Goal: Purchase product/service

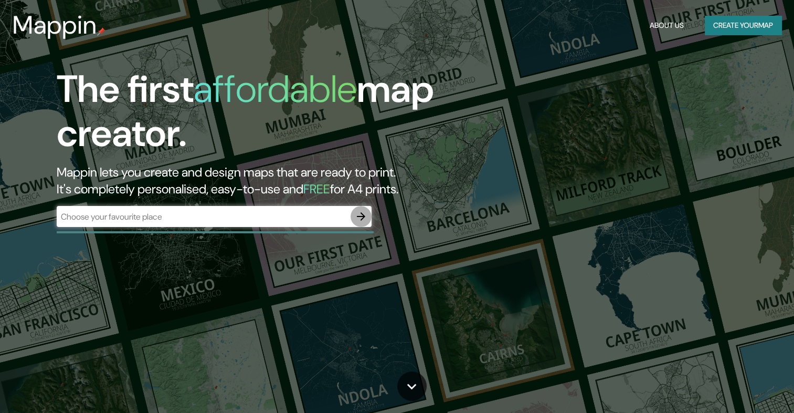
click at [362, 215] on icon "button" at bounding box center [361, 216] width 8 height 8
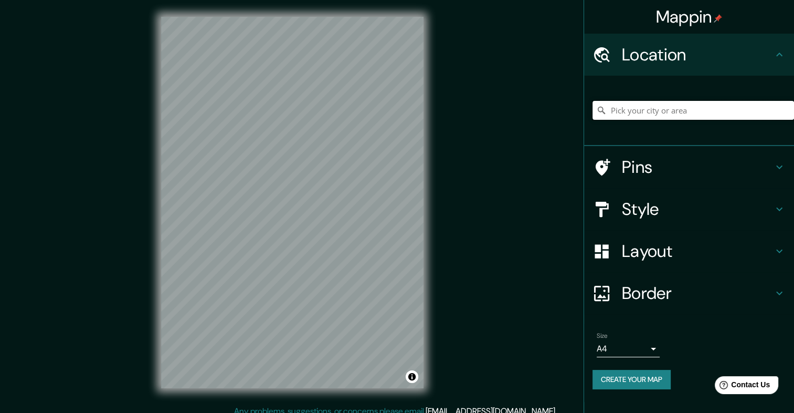
click at [609, 114] on input "Pick your city or area" at bounding box center [694, 110] width 202 height 19
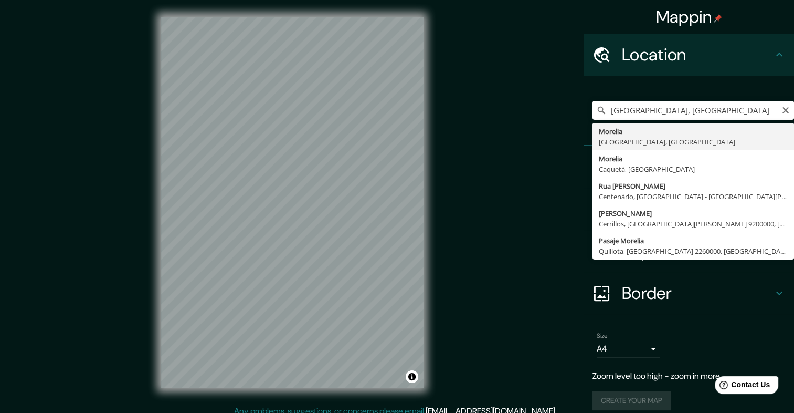
type input "Morelia, Michoacán, México"
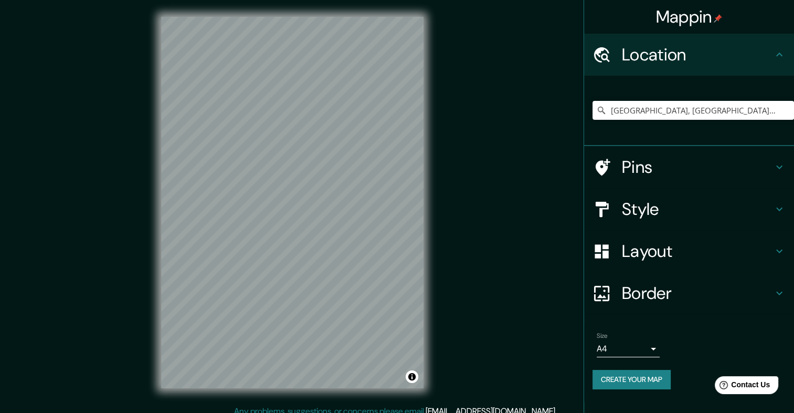
click at [709, 205] on h4 "Style" at bounding box center [697, 208] width 151 height 21
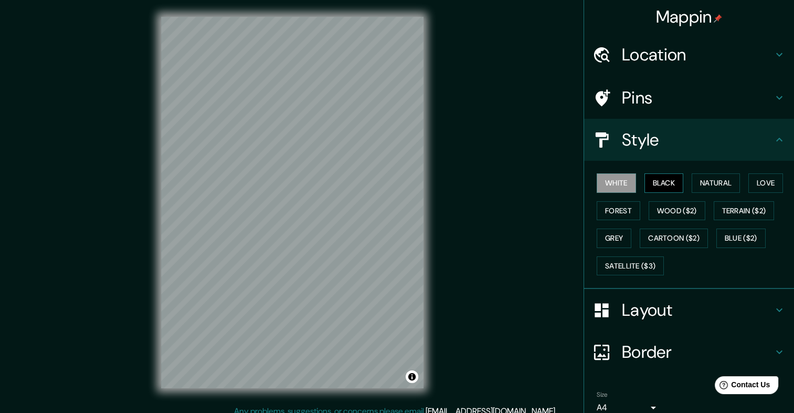
click at [668, 183] on button "Black" at bounding box center [664, 182] width 39 height 19
click at [597, 231] on button "Grey" at bounding box center [614, 237] width 35 height 19
click at [668, 183] on button "Black" at bounding box center [664, 182] width 39 height 19
click at [678, 311] on h4 "Layout" at bounding box center [697, 309] width 151 height 21
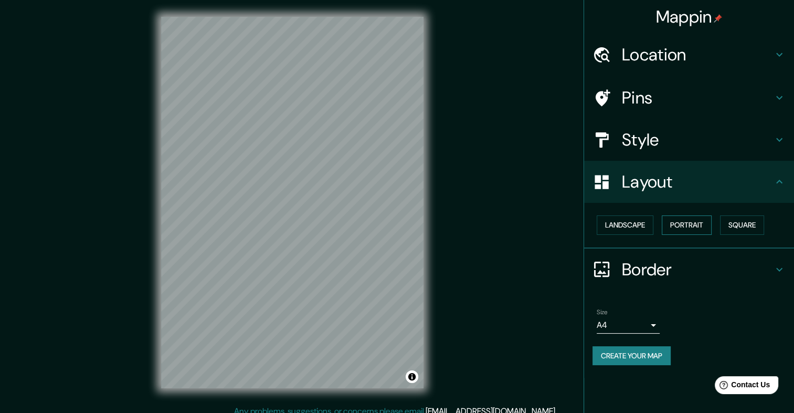
click at [684, 233] on button "Portrait" at bounding box center [687, 224] width 50 height 19
click at [735, 227] on button "Square" at bounding box center [742, 224] width 44 height 19
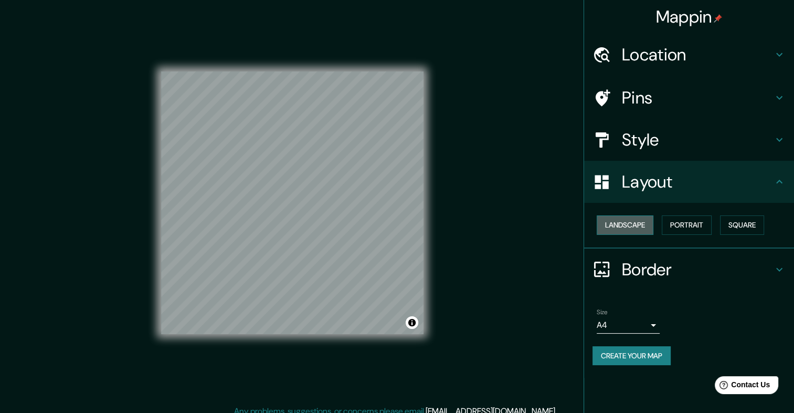
click at [639, 224] on button "Landscape" at bounding box center [625, 224] width 57 height 19
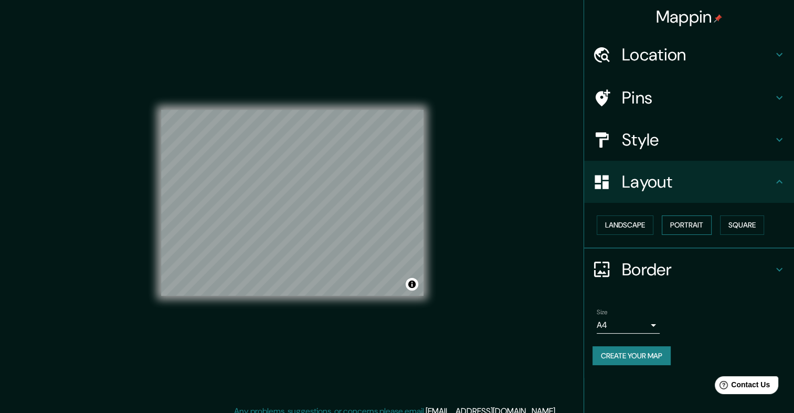
click at [701, 226] on button "Portrait" at bounding box center [687, 224] width 50 height 19
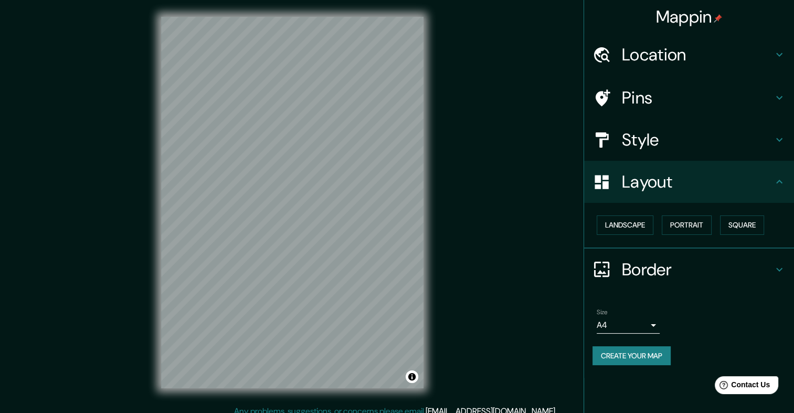
click at [651, 323] on body "Mappin Location Morelia, Michoacán, México Pins Style Layout Landscape Portrait…" at bounding box center [397, 206] width 794 height 413
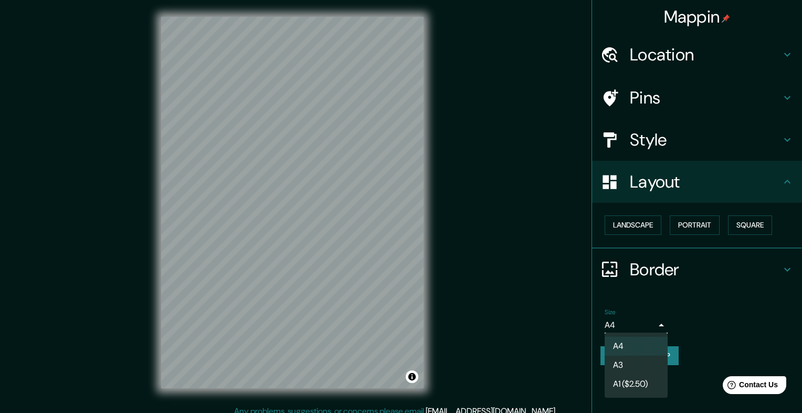
click at [626, 365] on li "A3" at bounding box center [636, 364] width 63 height 19
type input "a4"
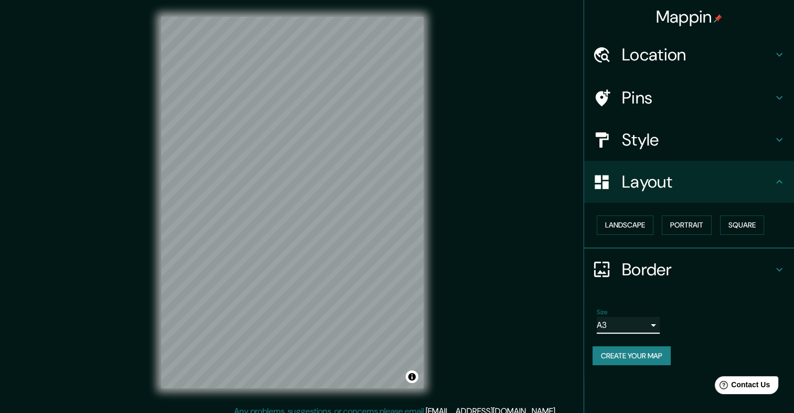
scroll to position [9, 0]
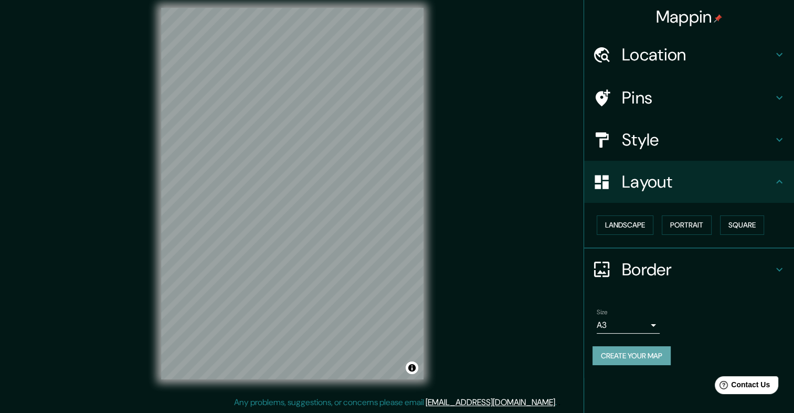
click at [647, 355] on button "Create your map" at bounding box center [632, 355] width 78 height 19
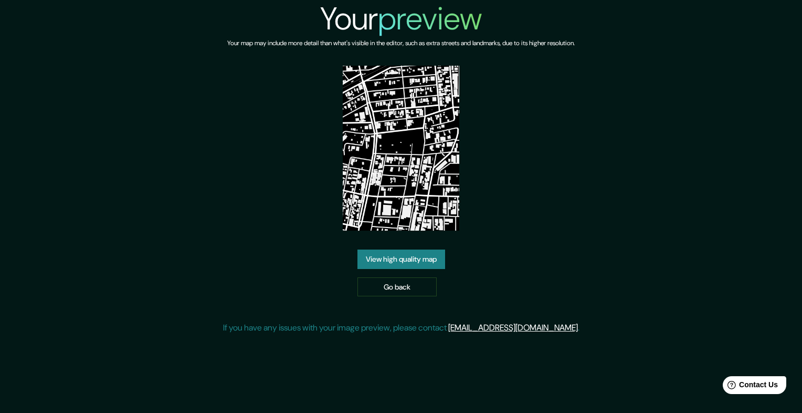
click at [439, 264] on link "View high quality map" at bounding box center [401, 258] width 88 height 19
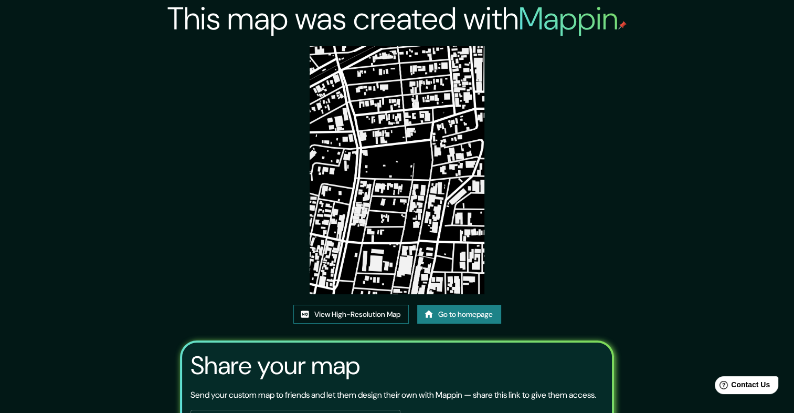
click at [376, 317] on link "View High-Resolution Map" at bounding box center [350, 313] width 115 height 19
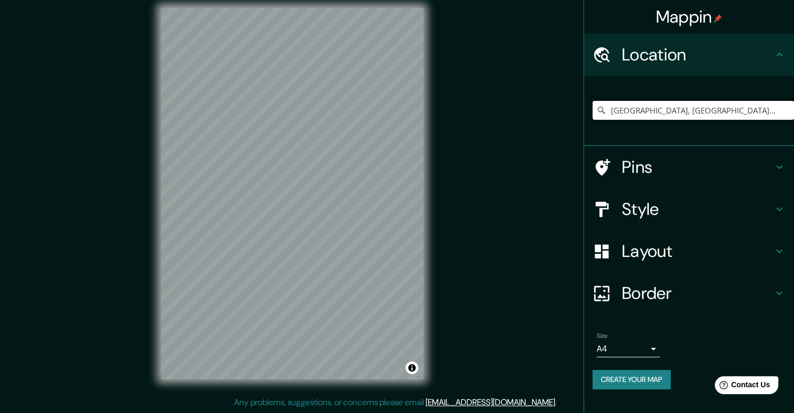
click at [615, 108] on input "[GEOGRAPHIC_DATA], [GEOGRAPHIC_DATA], [GEOGRAPHIC_DATA]" at bounding box center [694, 110] width 202 height 19
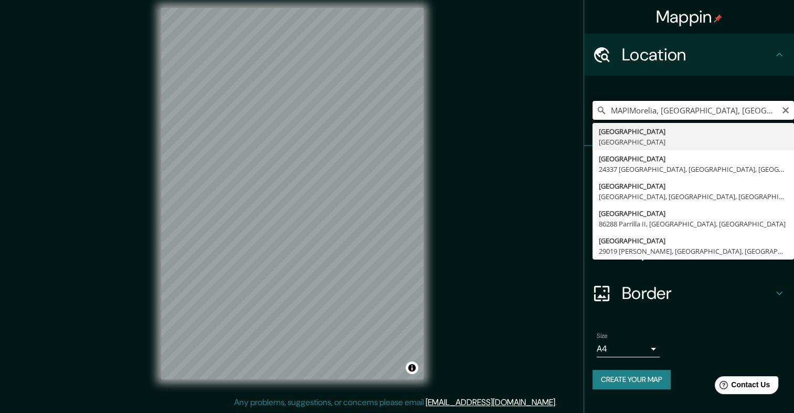
click at [740, 112] on input "MAPIMorelia, Michoacán, México" at bounding box center [694, 110] width 202 height 19
type input "M"
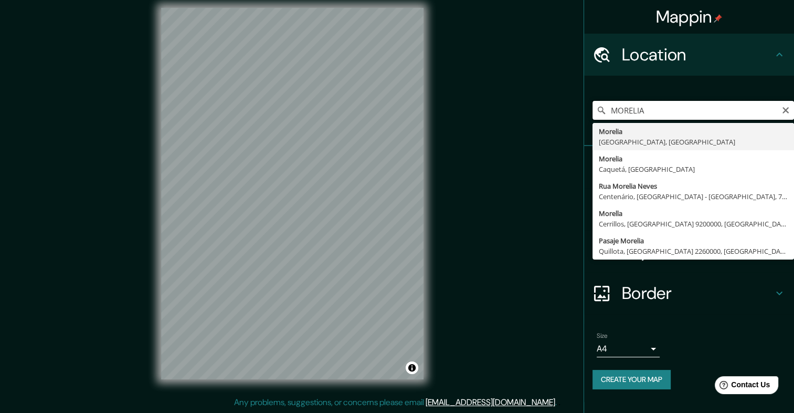
type input "Morelia, Michoacán, México"
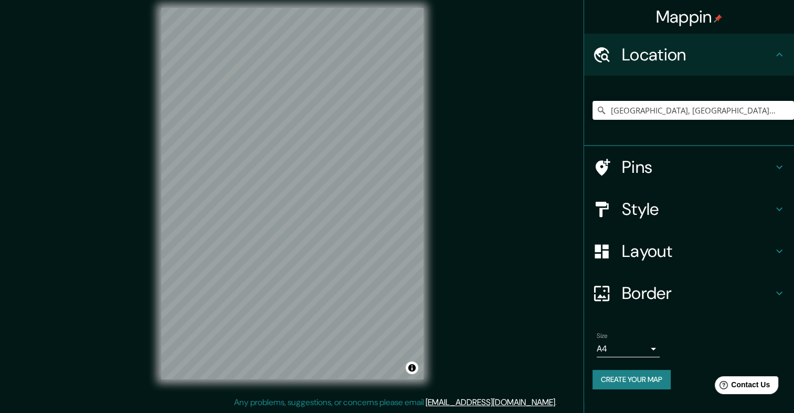
click at [678, 213] on h4 "Style" at bounding box center [697, 208] width 151 height 21
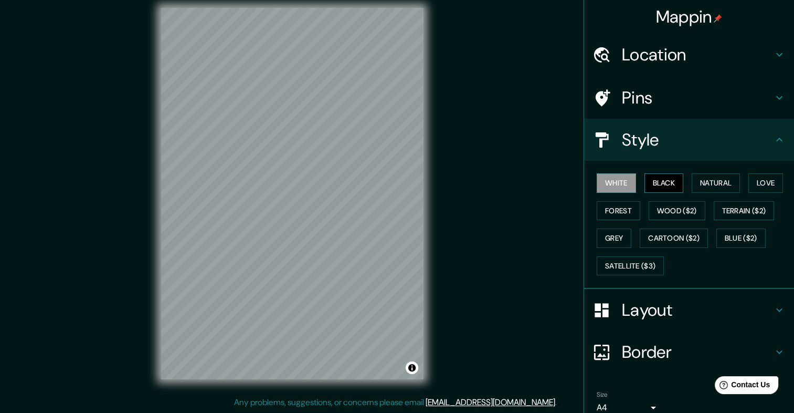
click at [657, 182] on button "Black" at bounding box center [664, 182] width 39 height 19
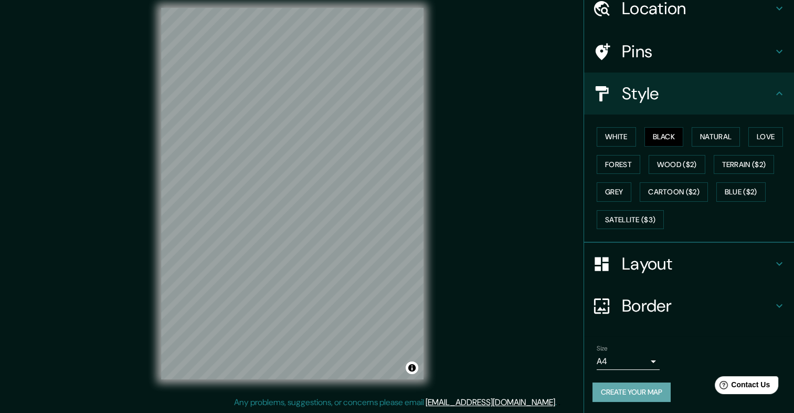
click at [636, 382] on button "Create your map" at bounding box center [632, 391] width 78 height 19
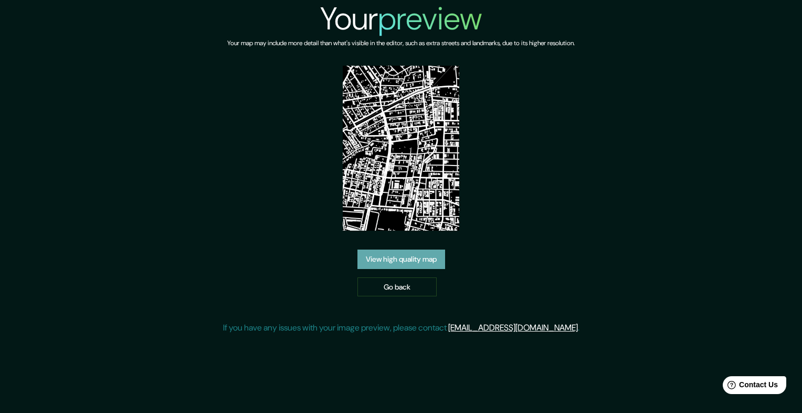
click at [435, 262] on link "View high quality map" at bounding box center [401, 258] width 88 height 19
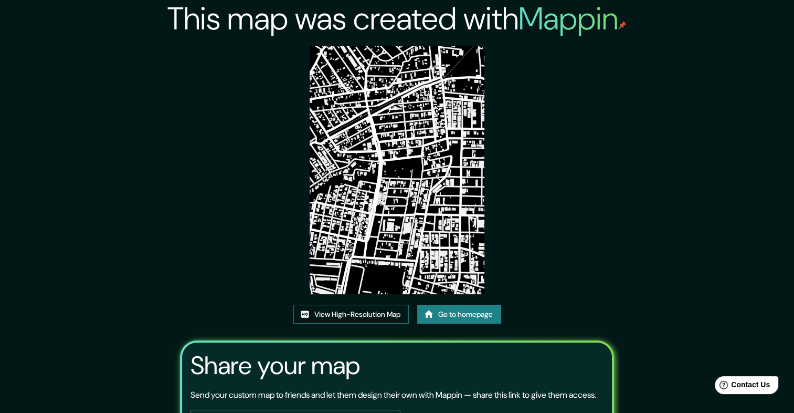
click at [357, 311] on link "View High-Resolution Map" at bounding box center [350, 313] width 115 height 19
click at [475, 321] on link "Go to homepage" at bounding box center [459, 313] width 84 height 19
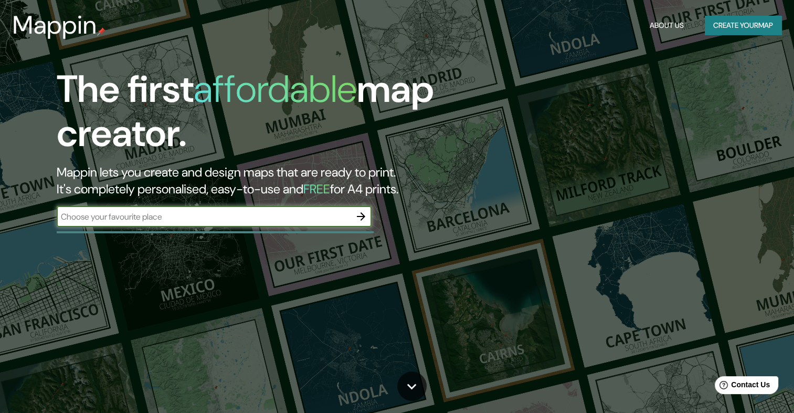
click at [361, 215] on icon "button" at bounding box center [361, 216] width 13 height 13
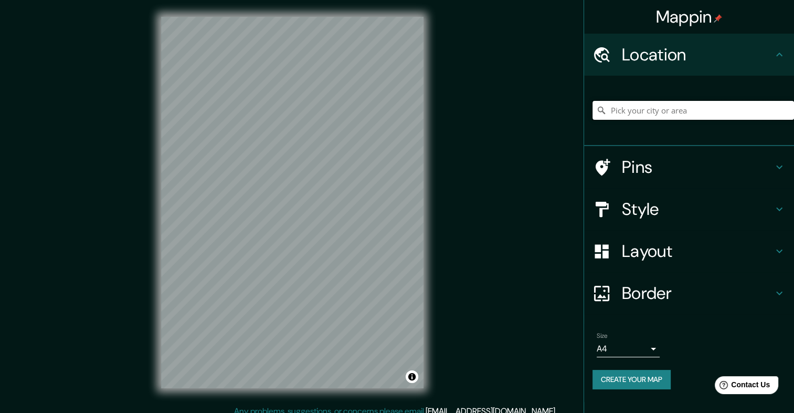
click at [647, 114] on input "Pick your city or area" at bounding box center [694, 110] width 202 height 19
type input "N"
type input "Morelia, Michoacán, México"
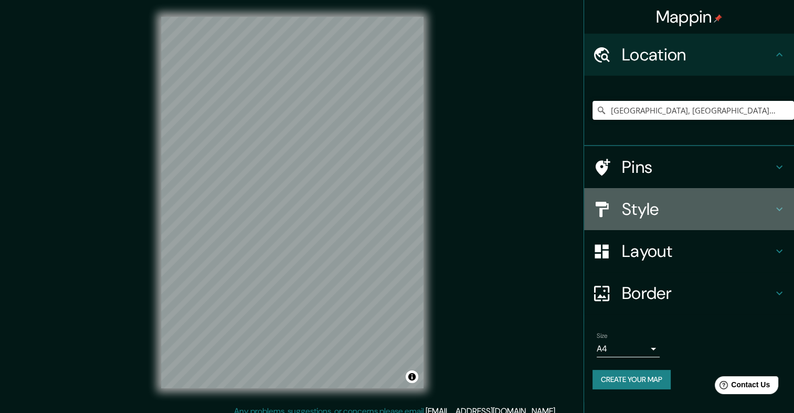
click at [646, 198] on h4 "Style" at bounding box center [697, 208] width 151 height 21
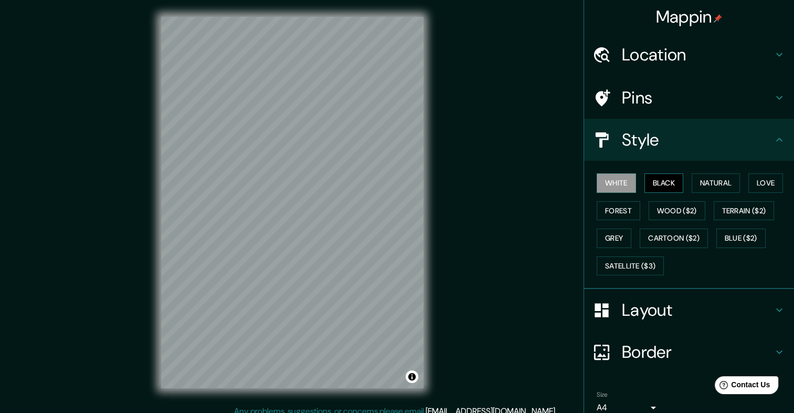
click at [653, 181] on button "Black" at bounding box center [664, 182] width 39 height 19
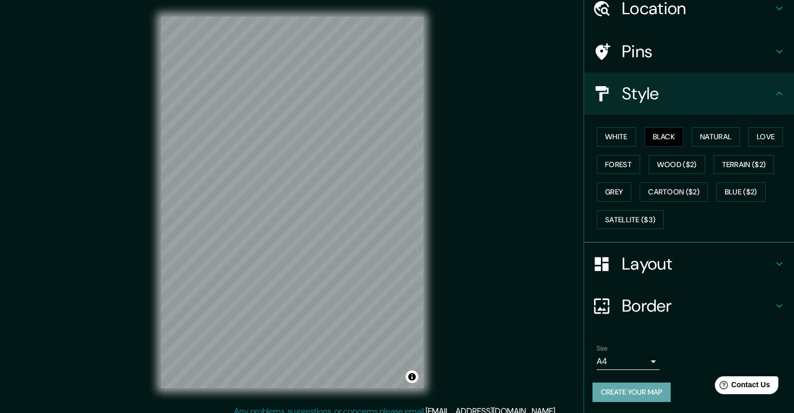
click at [644, 382] on button "Create your map" at bounding box center [632, 391] width 78 height 19
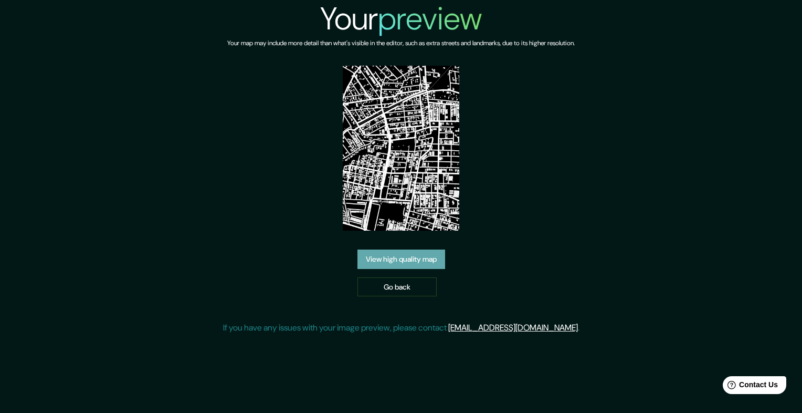
click at [430, 260] on link "View high quality map" at bounding box center [401, 258] width 88 height 19
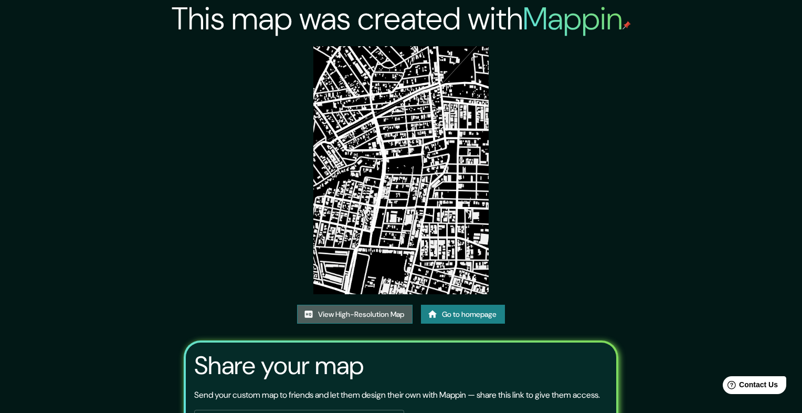
click at [381, 304] on link "View High-Resolution Map" at bounding box center [354, 313] width 115 height 19
